Goal: Find specific page/section

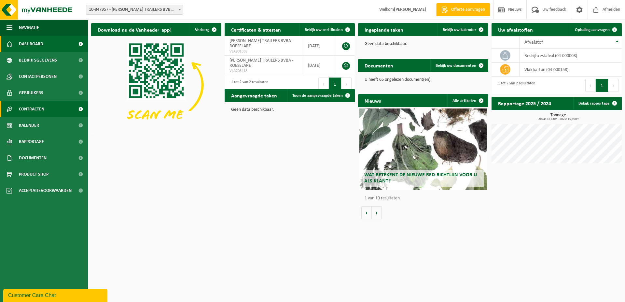
click at [37, 105] on span "Contracten" at bounding box center [31, 109] width 25 height 16
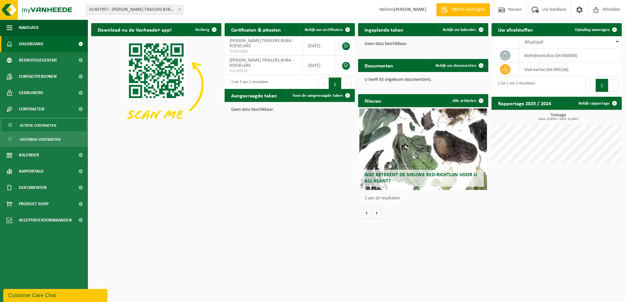
click at [40, 122] on span "Actieve contracten" at bounding box center [38, 125] width 36 height 12
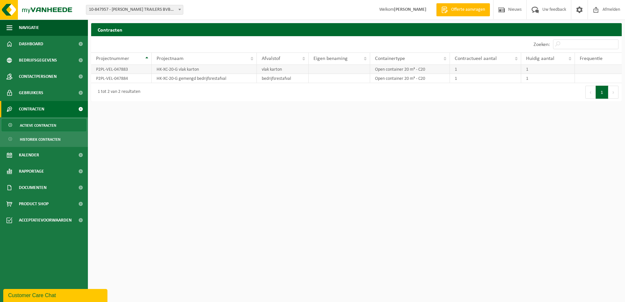
drag, startPoint x: 550, startPoint y: 67, endPoint x: 542, endPoint y: 68, distance: 8.2
click at [549, 67] on td "1" at bounding box center [548, 69] width 54 height 9
click at [31, 125] on span "Actieve contracten" at bounding box center [38, 125] width 36 height 12
click at [37, 138] on span "Historiek contracten" at bounding box center [40, 139] width 41 height 12
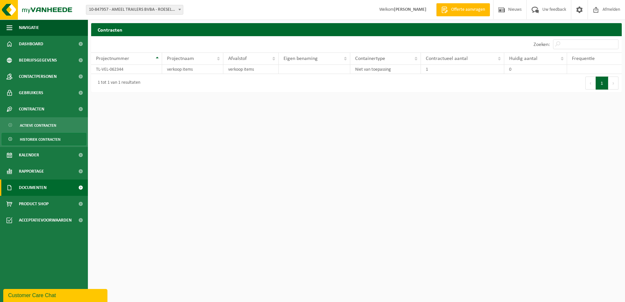
click at [33, 188] on span "Documenten" at bounding box center [33, 187] width 28 height 16
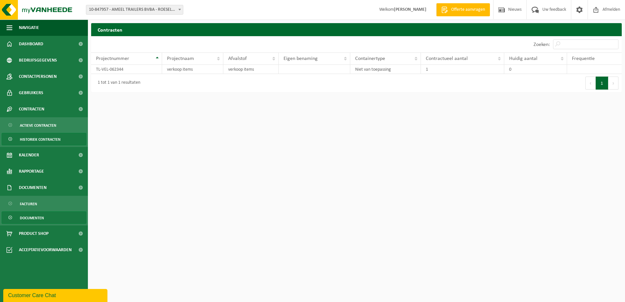
click at [33, 217] on span "Documenten" at bounding box center [32, 218] width 24 height 12
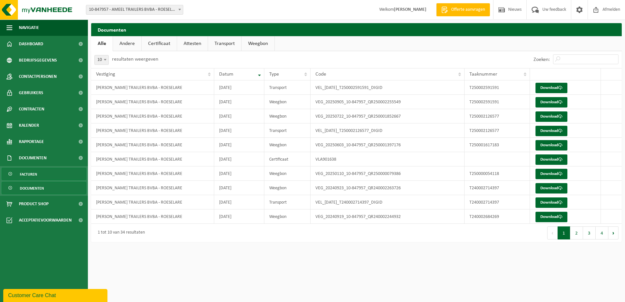
click at [35, 176] on span "Facturen" at bounding box center [28, 174] width 17 height 12
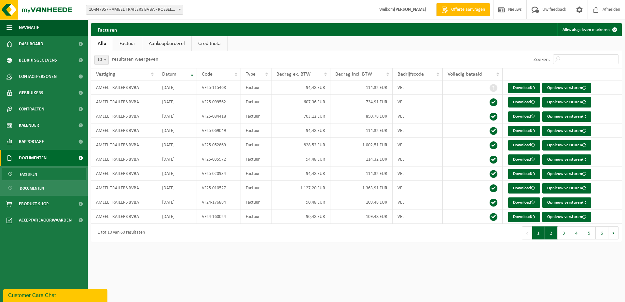
click at [552, 234] on button "2" at bounding box center [551, 232] width 13 height 13
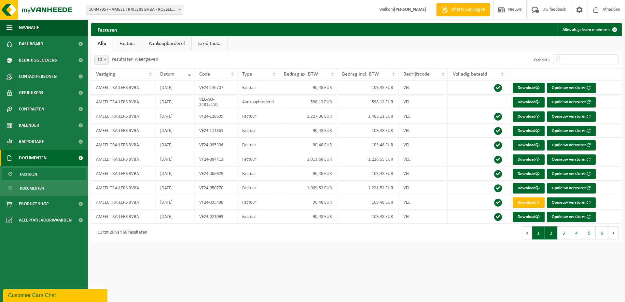
click at [542, 235] on button "1" at bounding box center [538, 232] width 13 height 13
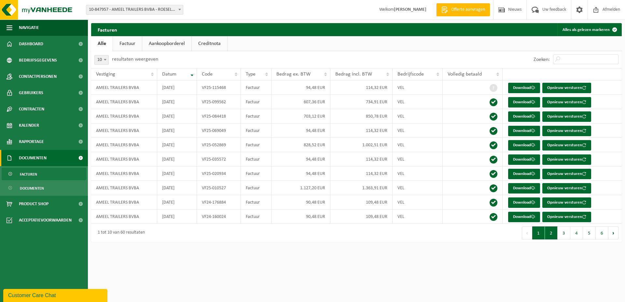
click at [552, 237] on button "2" at bounding box center [551, 232] width 13 height 13
